Goal: Task Accomplishment & Management: Manage account settings

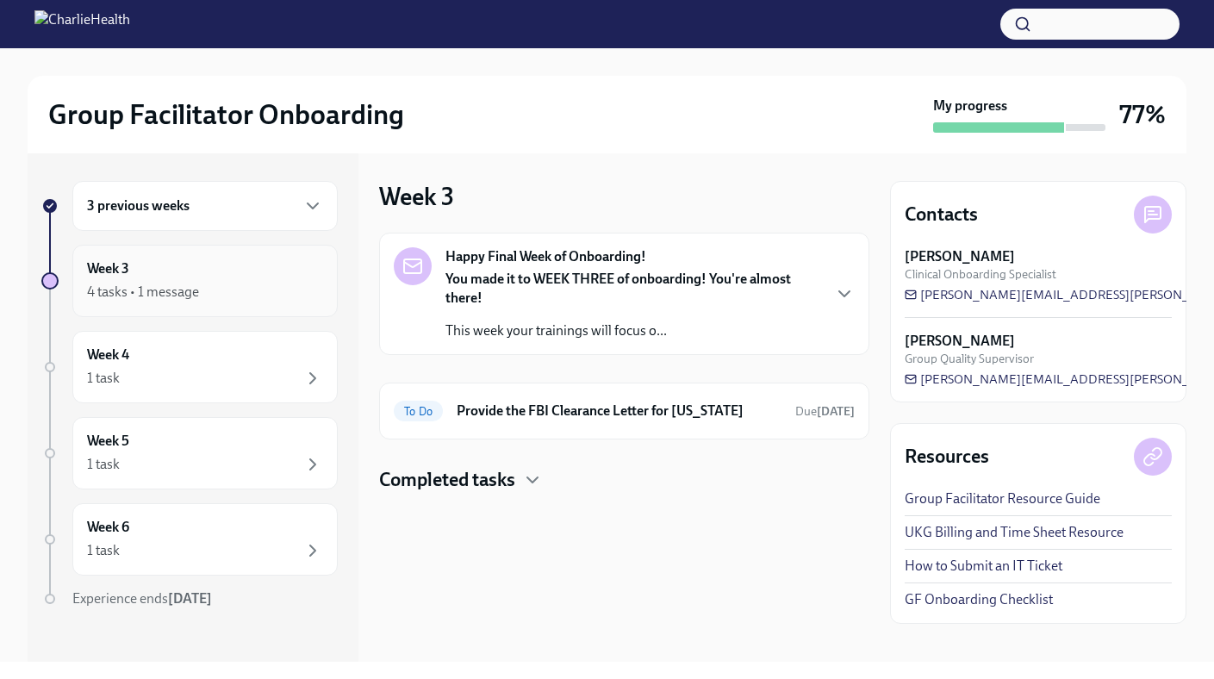
click at [279, 276] on div "Week 3 4 tasks • 1 message" at bounding box center [205, 280] width 236 height 43
click at [280, 274] on div "Week 3 4 tasks • 1 message" at bounding box center [205, 280] width 236 height 43
click at [136, 275] on div "Week 3 4 tasks • 1 message" at bounding box center [205, 280] width 236 height 43
click at [541, 256] on strong "Happy Final Week of Onboarding!" at bounding box center [545, 256] width 201 height 19
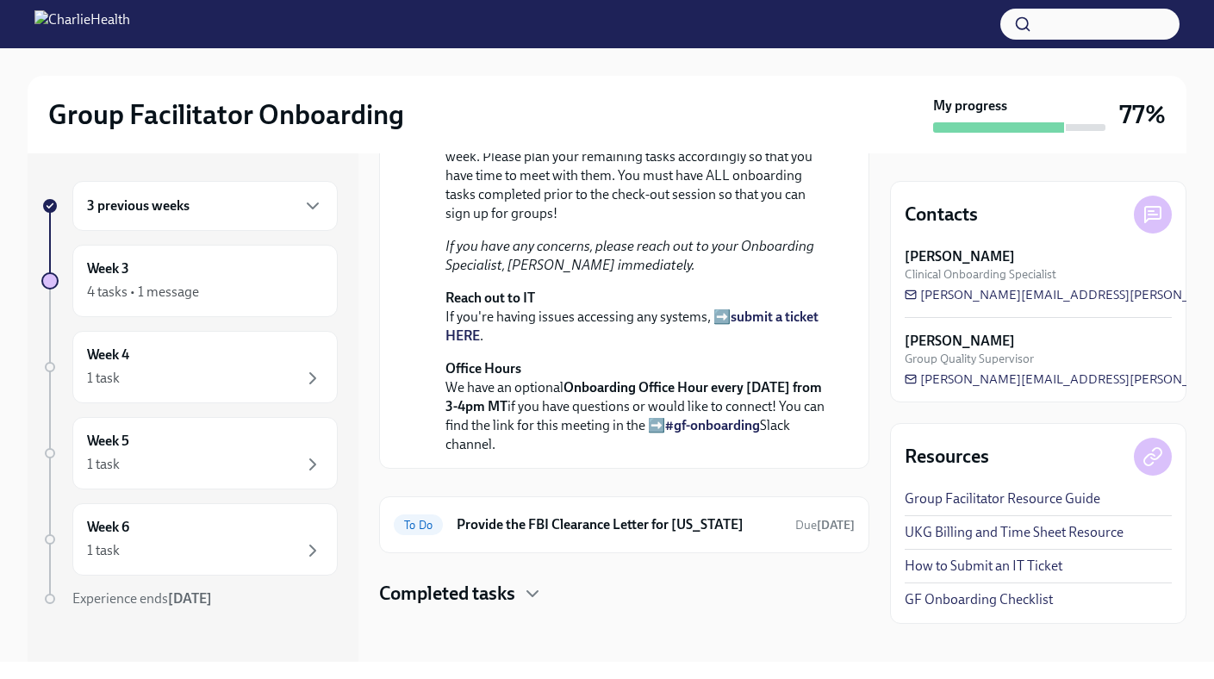
scroll to position [582, 0]
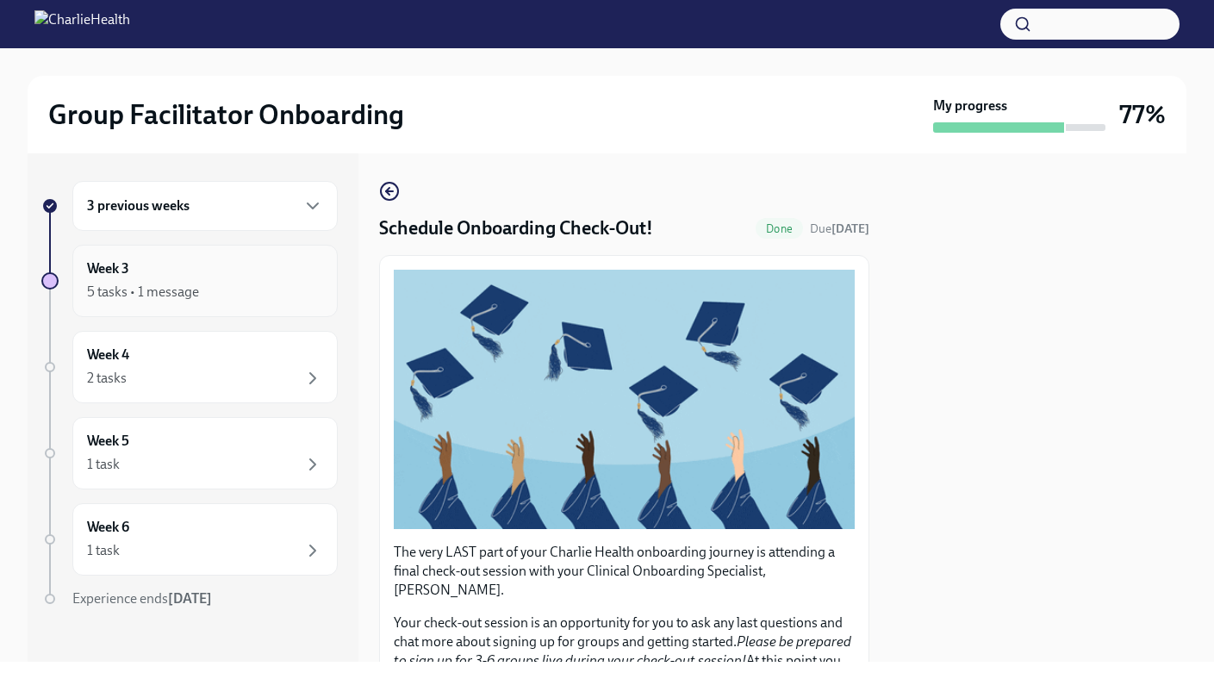
click at [248, 251] on div "Week 3 5 tasks • 1 message" at bounding box center [204, 281] width 265 height 72
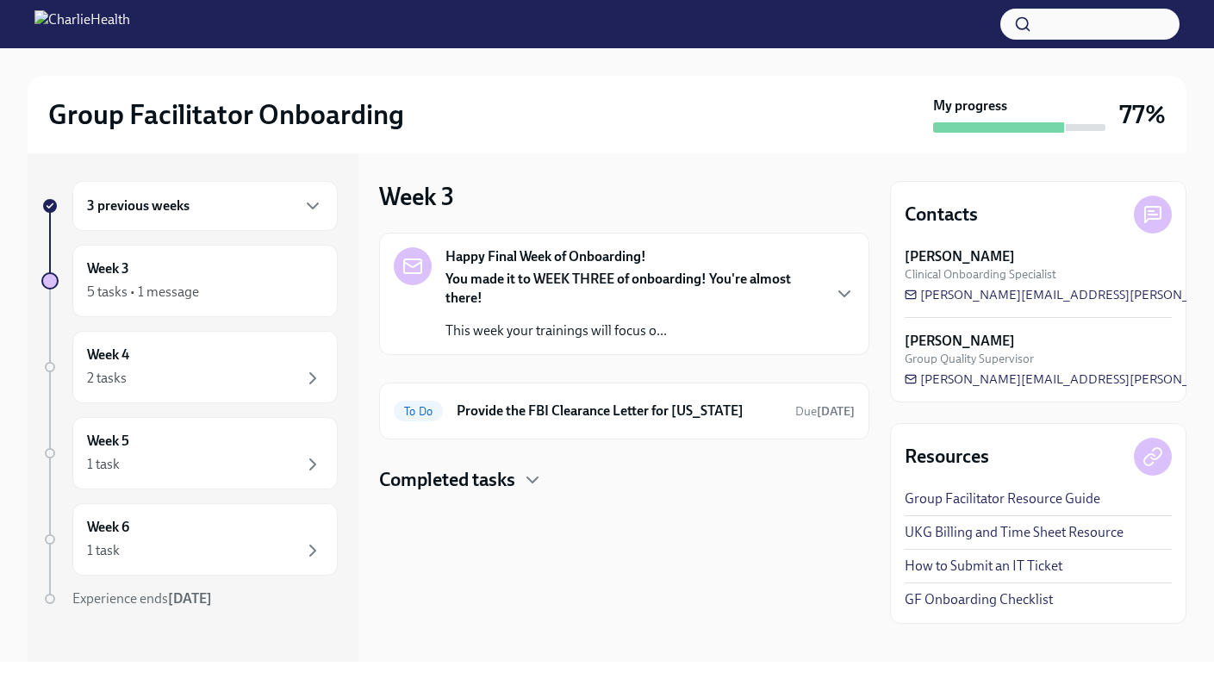
click at [455, 485] on h4 "Completed tasks" at bounding box center [447, 480] width 136 height 26
